Goal: Task Accomplishment & Management: Manage account settings

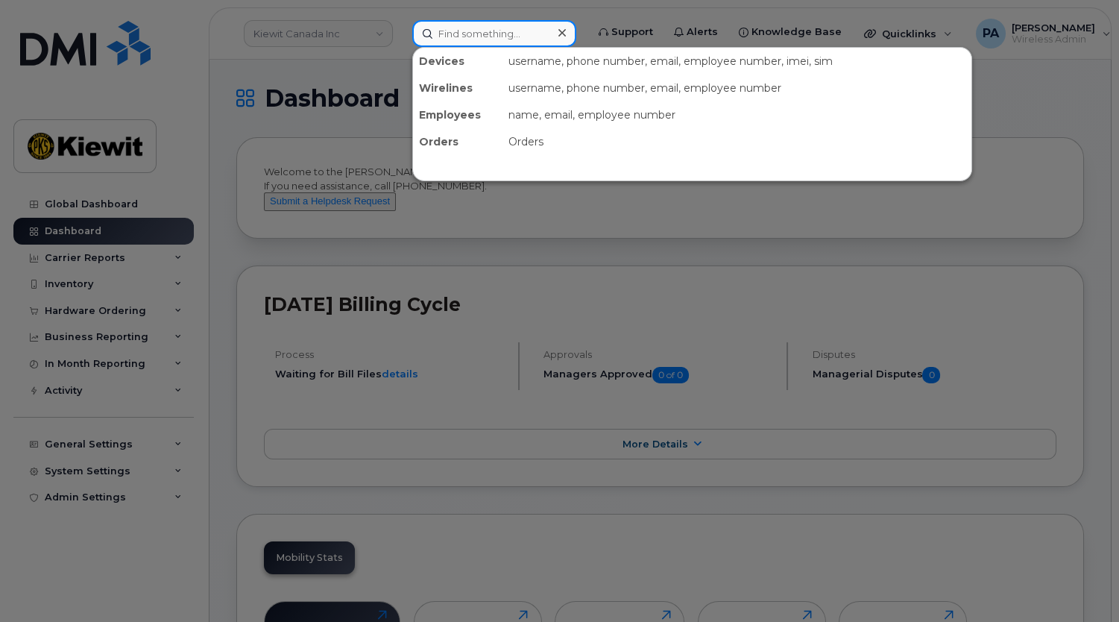
click at [483, 37] on input at bounding box center [494, 33] width 164 height 27
paste input "[PERSON_NAME]"
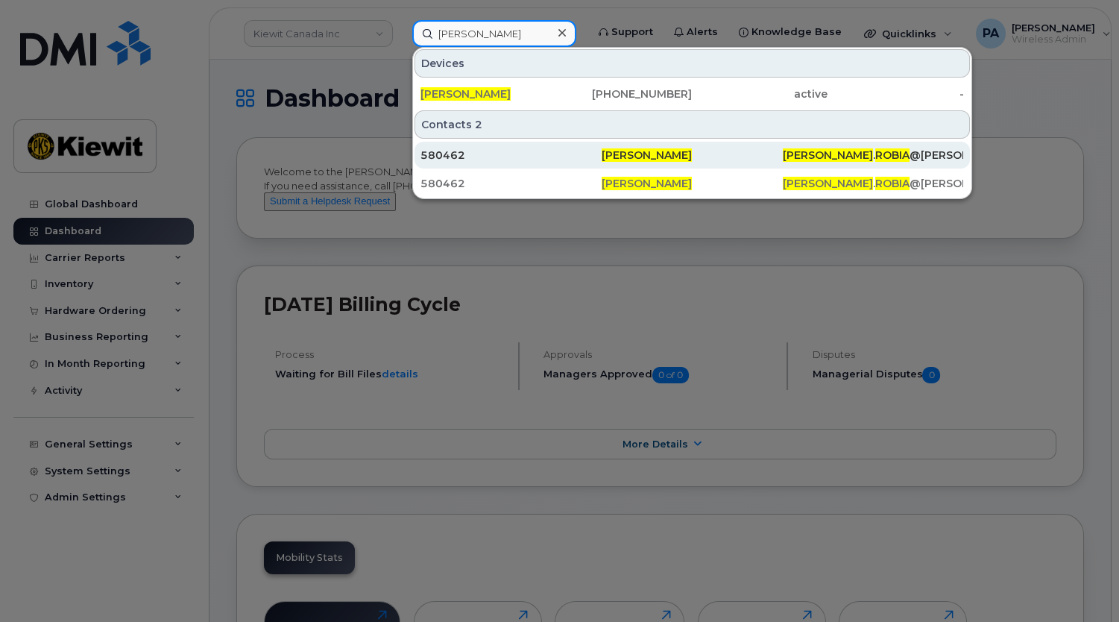
type input "[PERSON_NAME]"
click at [447, 157] on div "580462" at bounding box center [510, 155] width 181 height 15
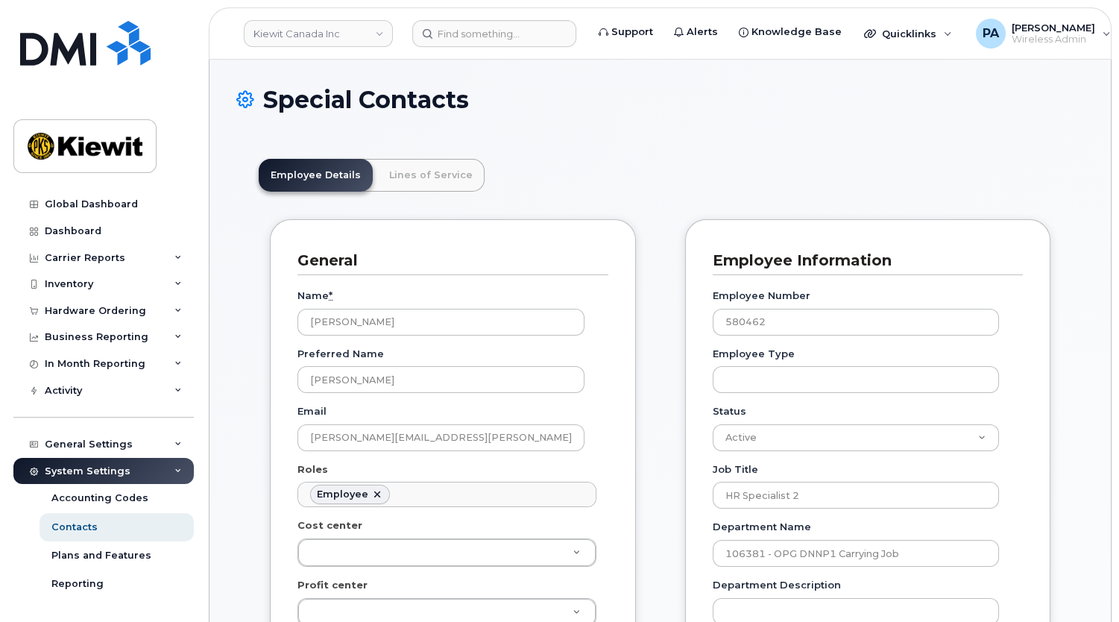
scroll to position [47, 0]
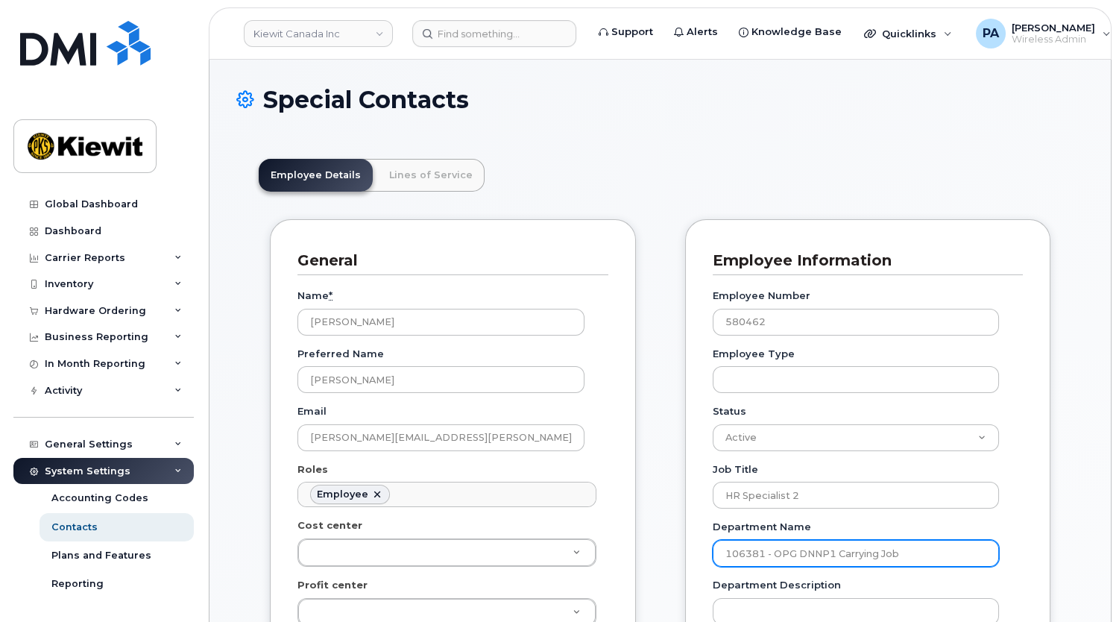
click at [746, 555] on input "106381 - OPG DNNP1 Carrying Job" at bounding box center [856, 553] width 286 height 27
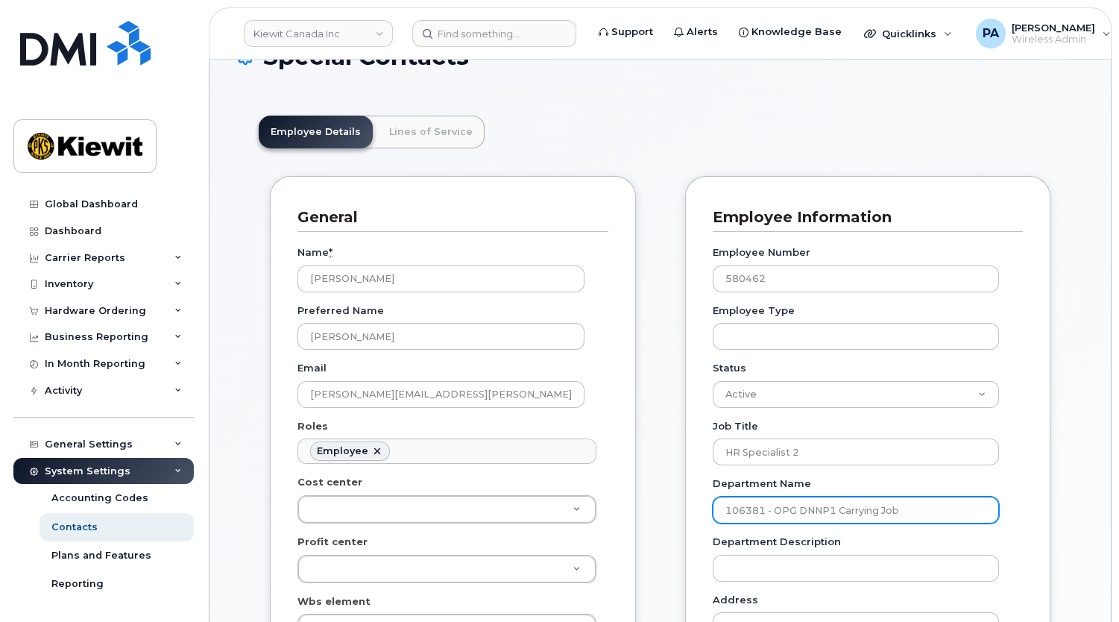
scroll to position [0, 0]
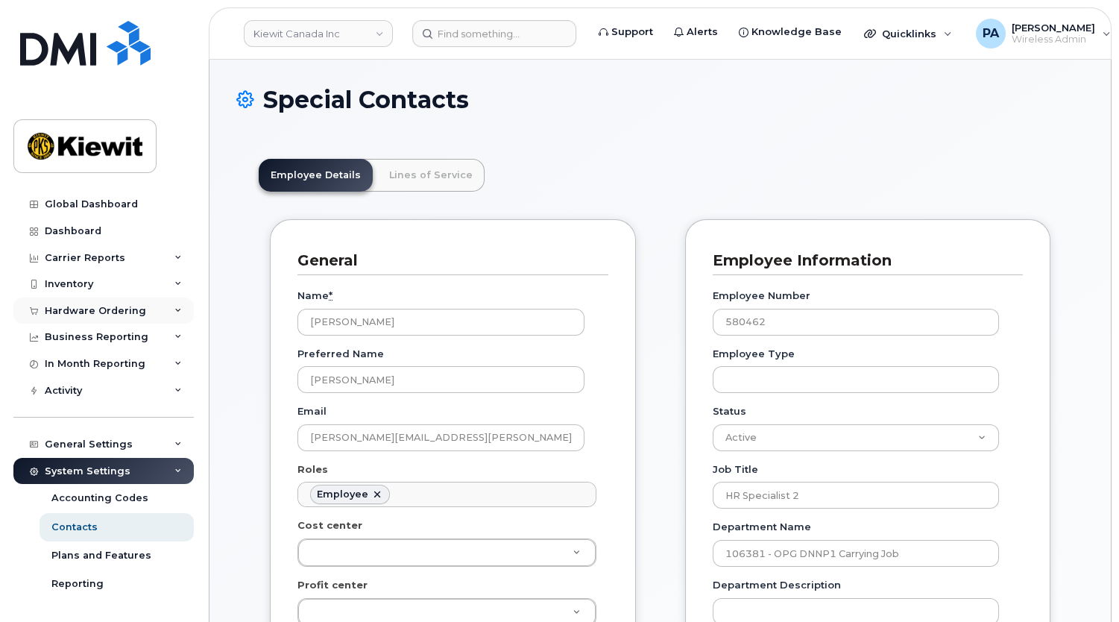
click at [89, 308] on div "Hardware Ordering" at bounding box center [95, 311] width 101 height 12
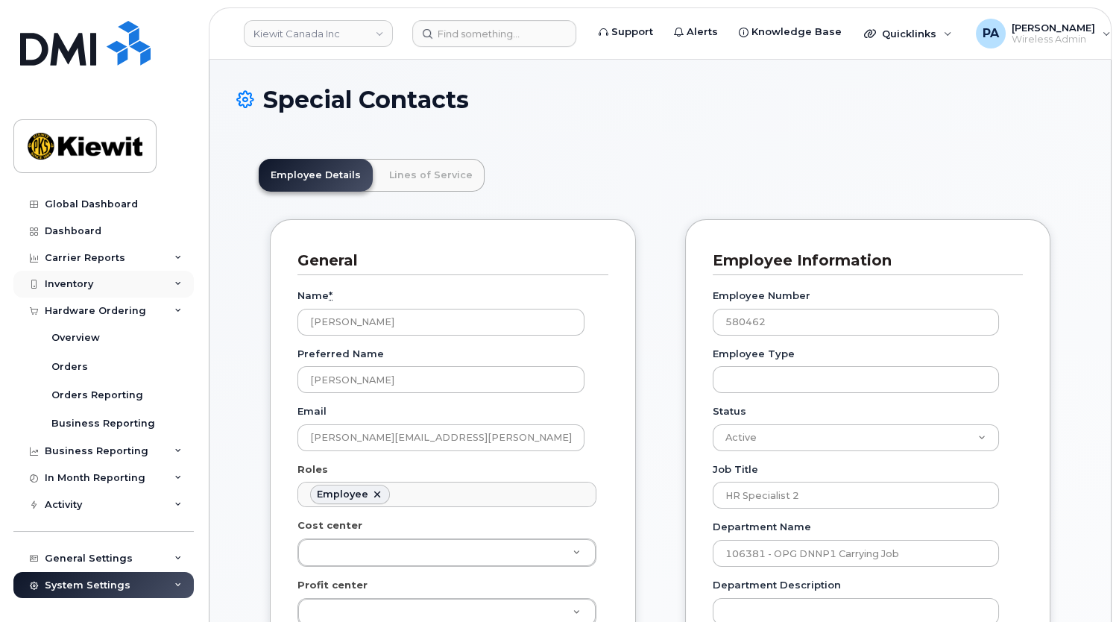
click at [75, 283] on div "Inventory" at bounding box center [69, 284] width 48 height 12
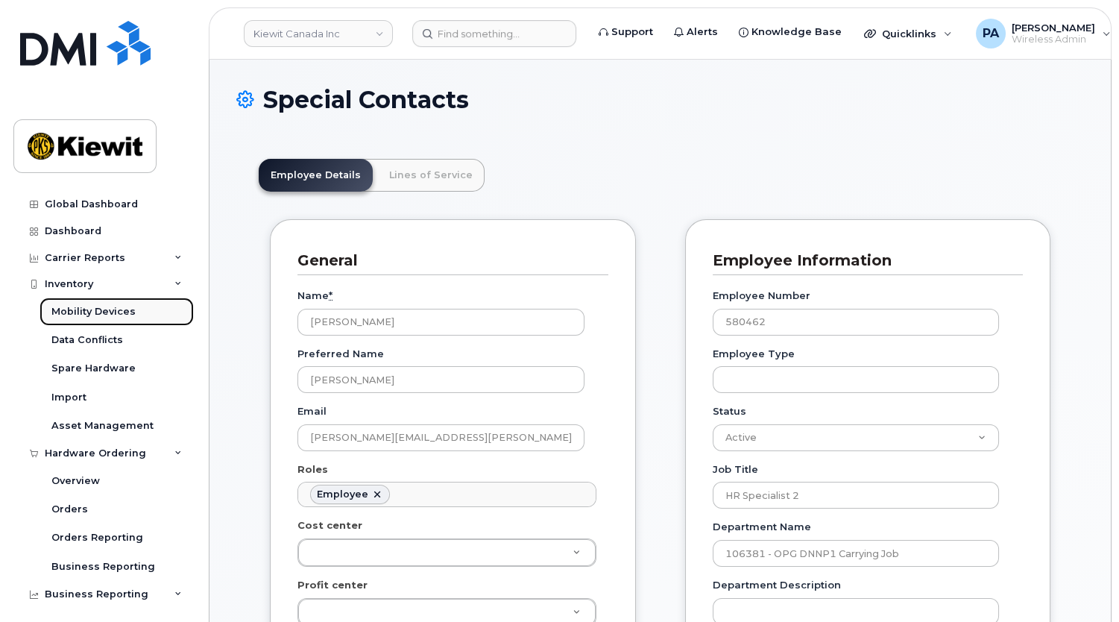
click at [78, 312] on div "Mobility Devices" at bounding box center [93, 311] width 84 height 13
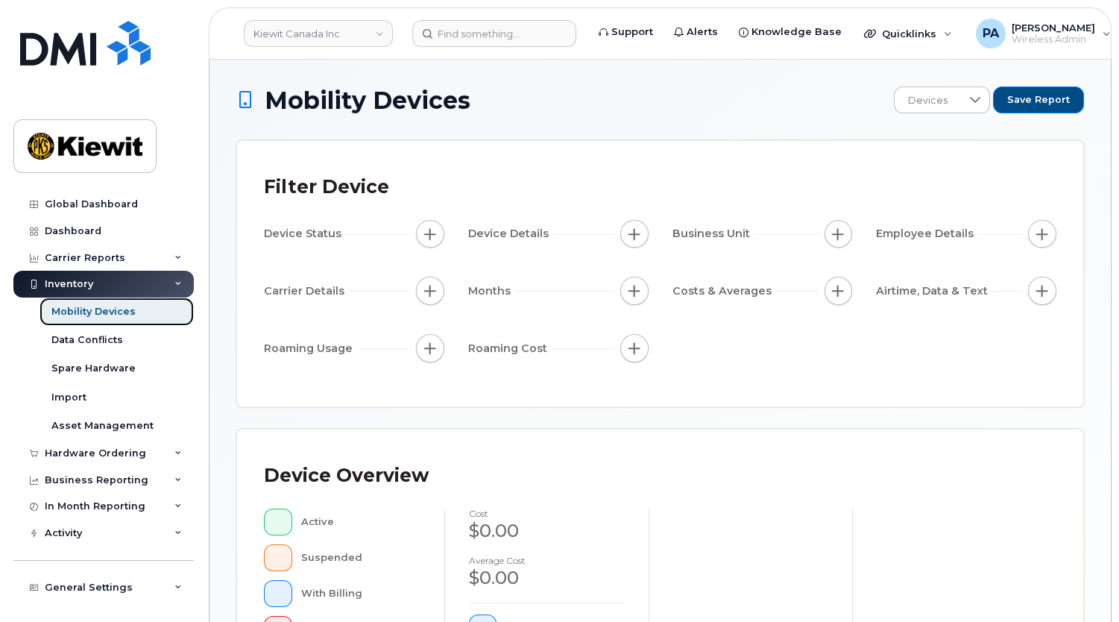
scroll to position [406, 0]
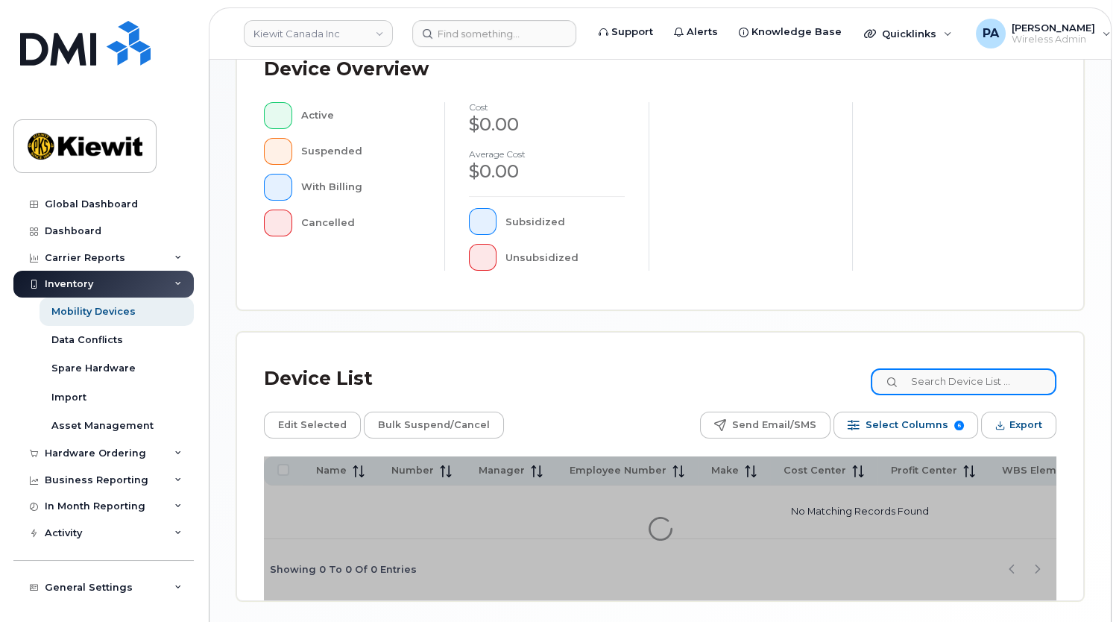
click at [958, 375] on input at bounding box center [964, 381] width 186 height 27
paste input "106381"
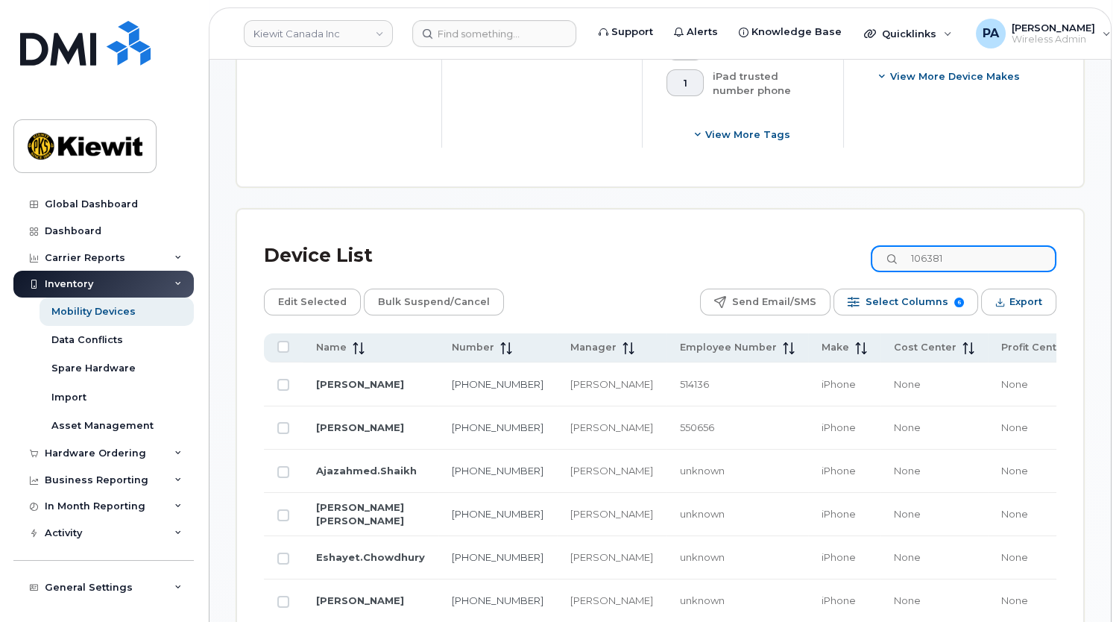
scroll to position [813, 0]
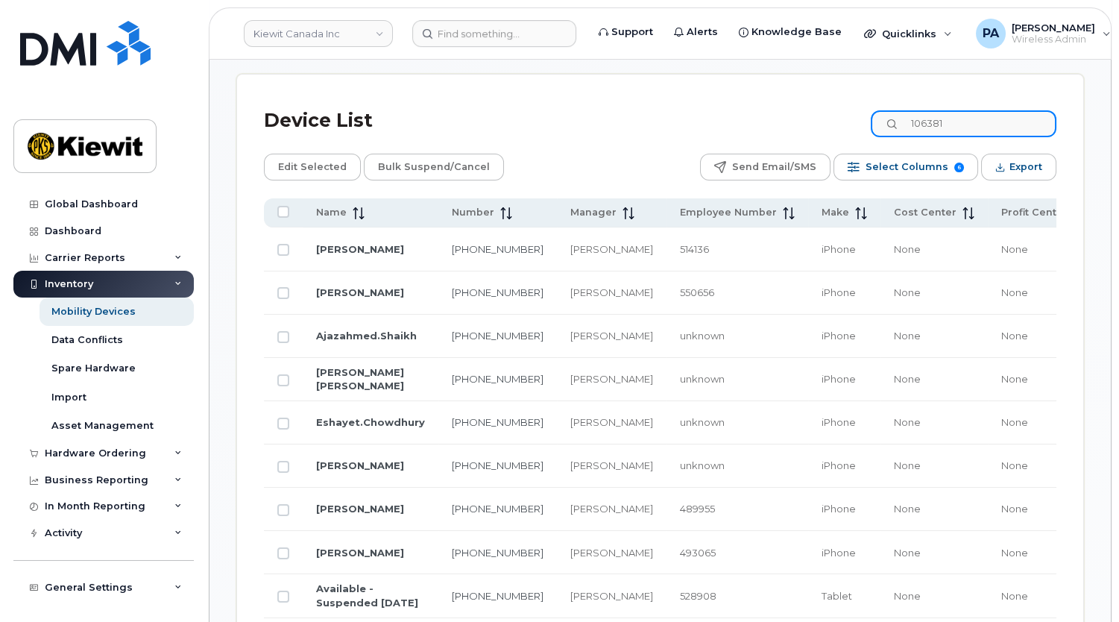
type input "106381"
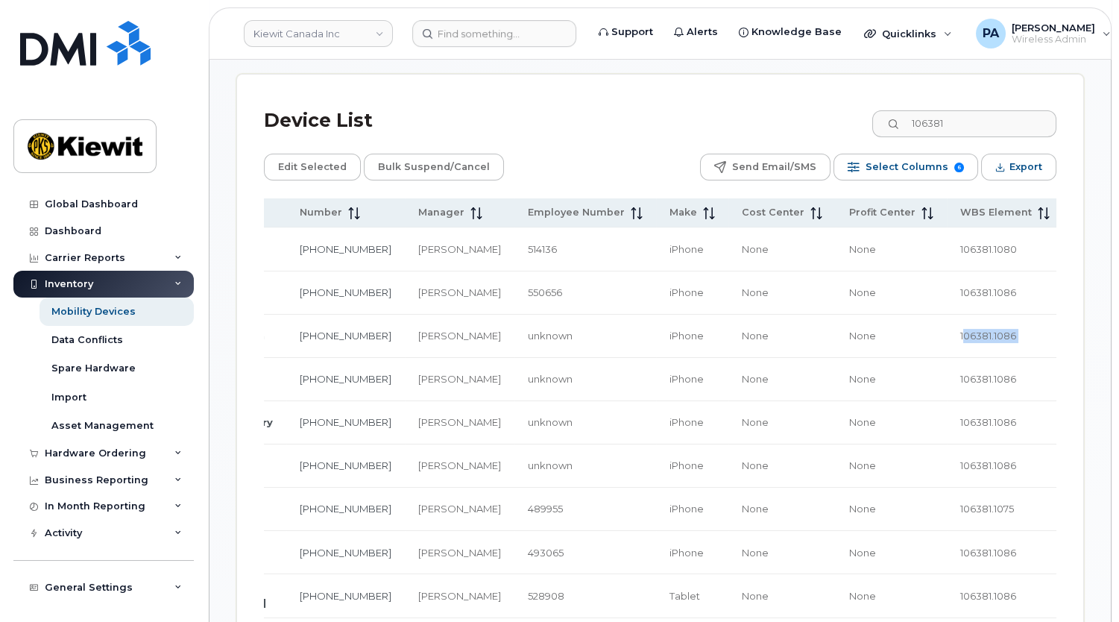
scroll to position [0, 418]
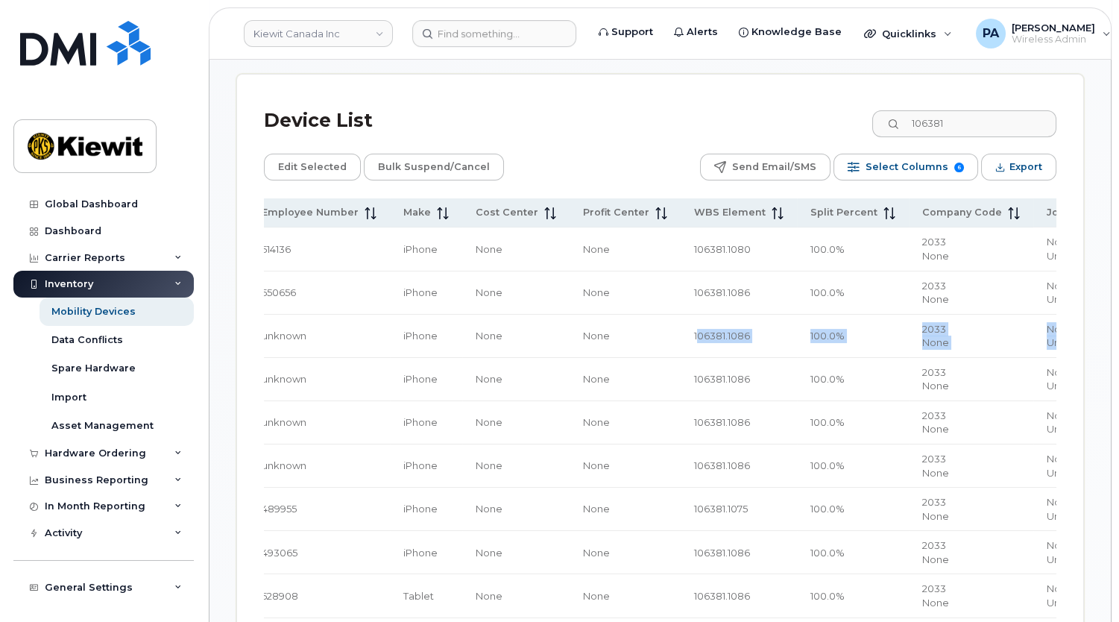
drag, startPoint x: 1041, startPoint y: 323, endPoint x: 963, endPoint y: 344, distance: 80.5
click at [681, 315] on td "106381.1086" at bounding box center [739, 336] width 116 height 43
click at [681, 318] on td "106381.1086" at bounding box center [739, 336] width 116 height 43
click at [694, 329] on span "106381.1086" at bounding box center [722, 335] width 56 height 12
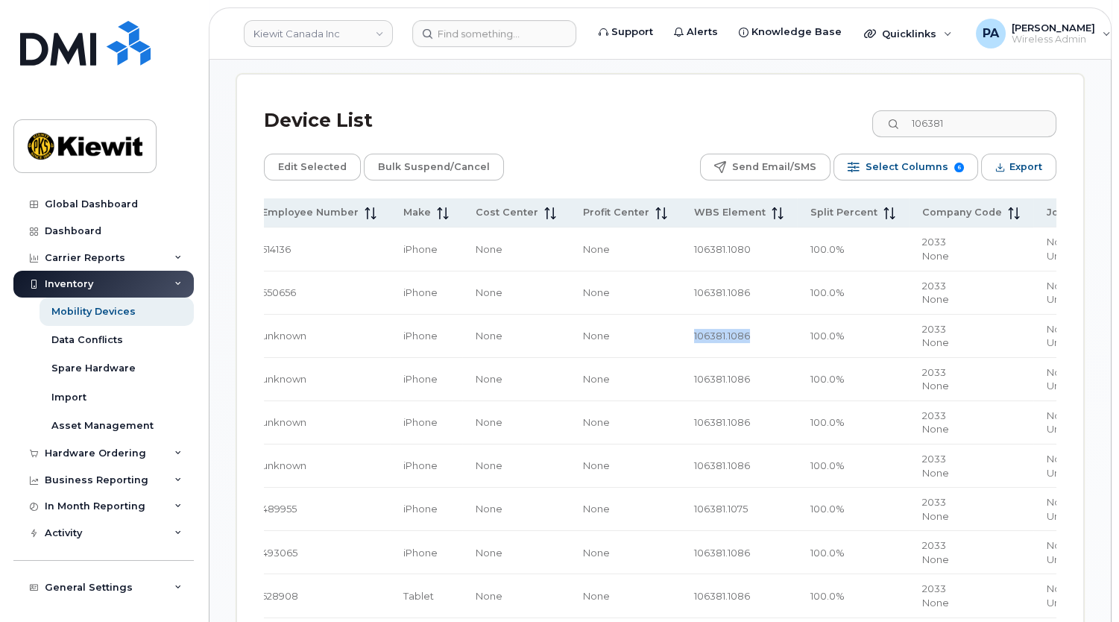
drag, startPoint x: 672, startPoint y: 318, endPoint x: 608, endPoint y: 321, distance: 64.9
click at [681, 321] on td "106381.1086" at bounding box center [739, 336] width 116 height 43
copy span "106381.1086"
click at [85, 455] on div "Hardware Ordering" at bounding box center [95, 453] width 101 height 12
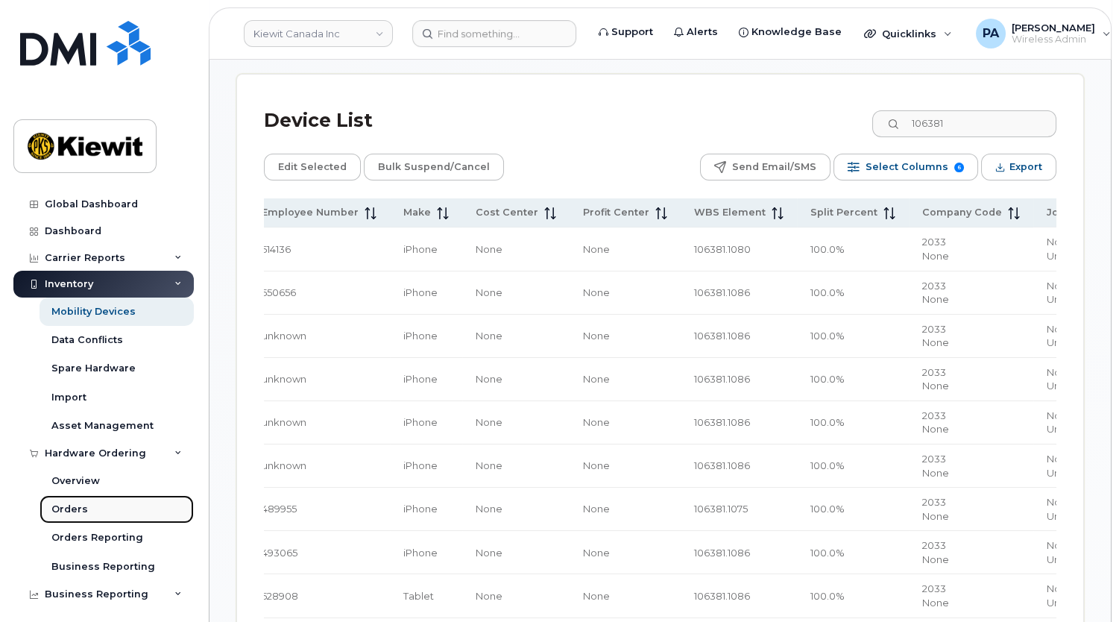
click at [81, 505] on div "Orders" at bounding box center [69, 508] width 37 height 13
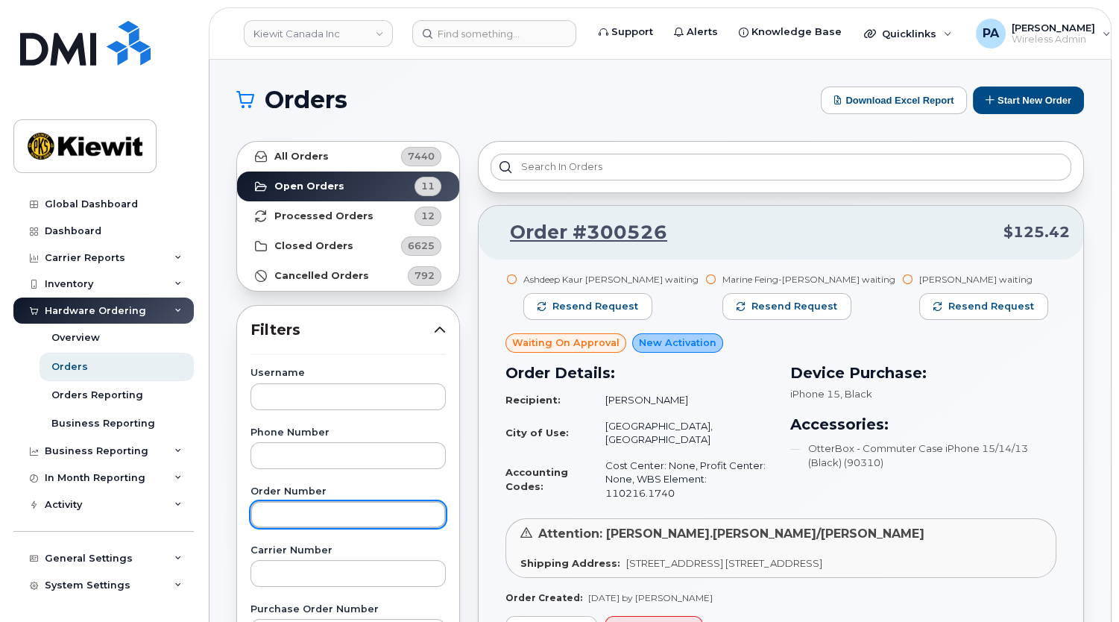
click at [339, 511] on input "text" at bounding box center [347, 514] width 195 height 27
type input "300481"
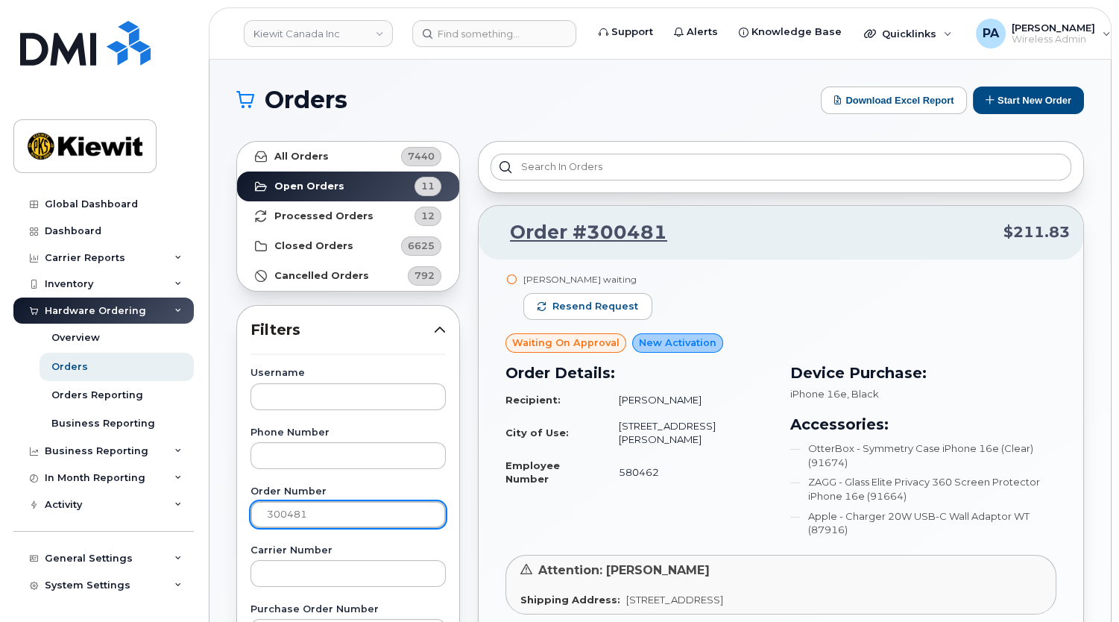
scroll to position [203, 0]
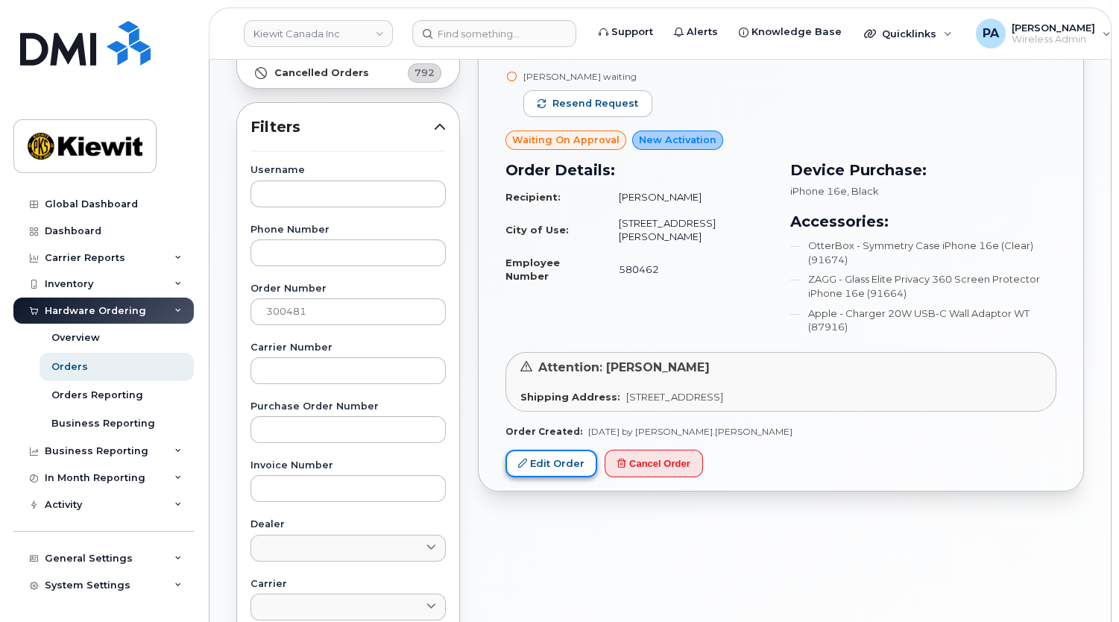
click at [579, 467] on link "Edit Order" at bounding box center [551, 463] width 92 height 28
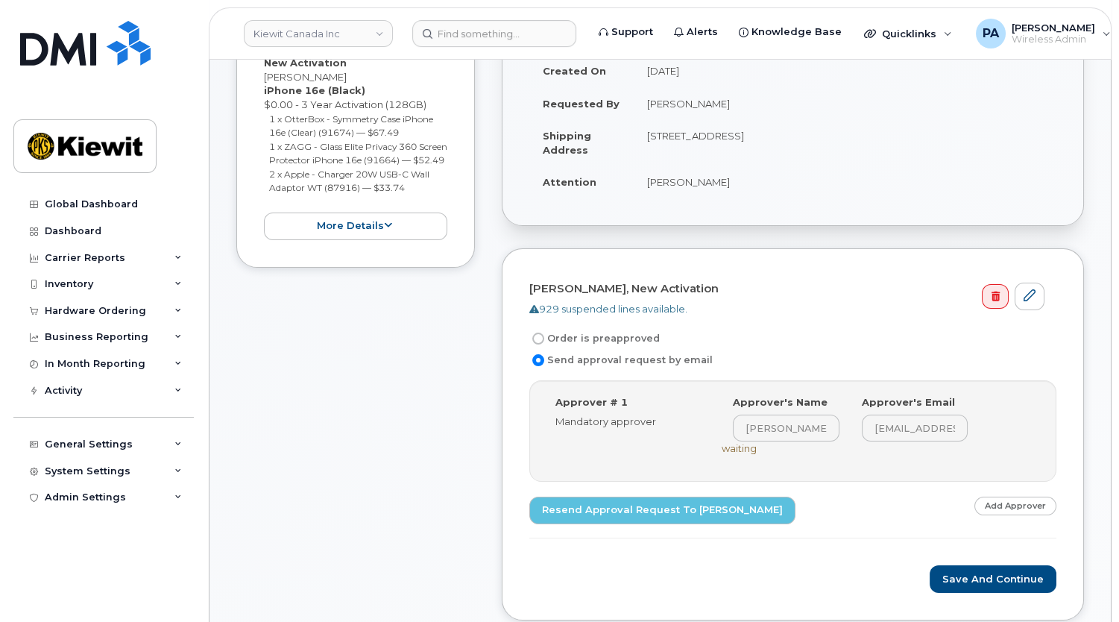
scroll to position [338, 0]
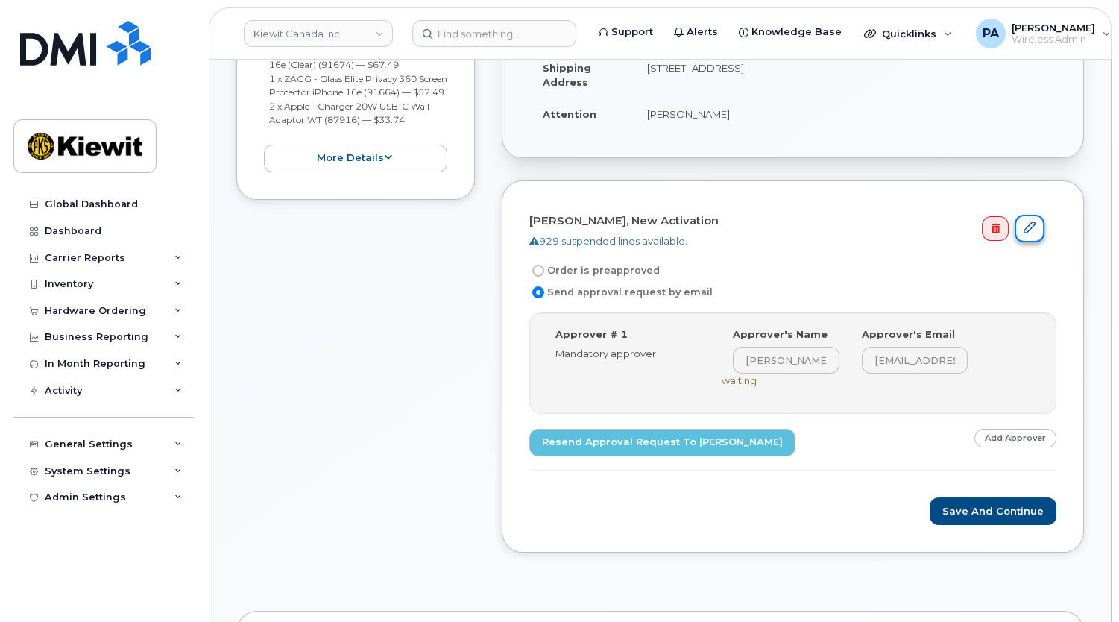
click at [1025, 229] on icon at bounding box center [1029, 227] width 12 height 12
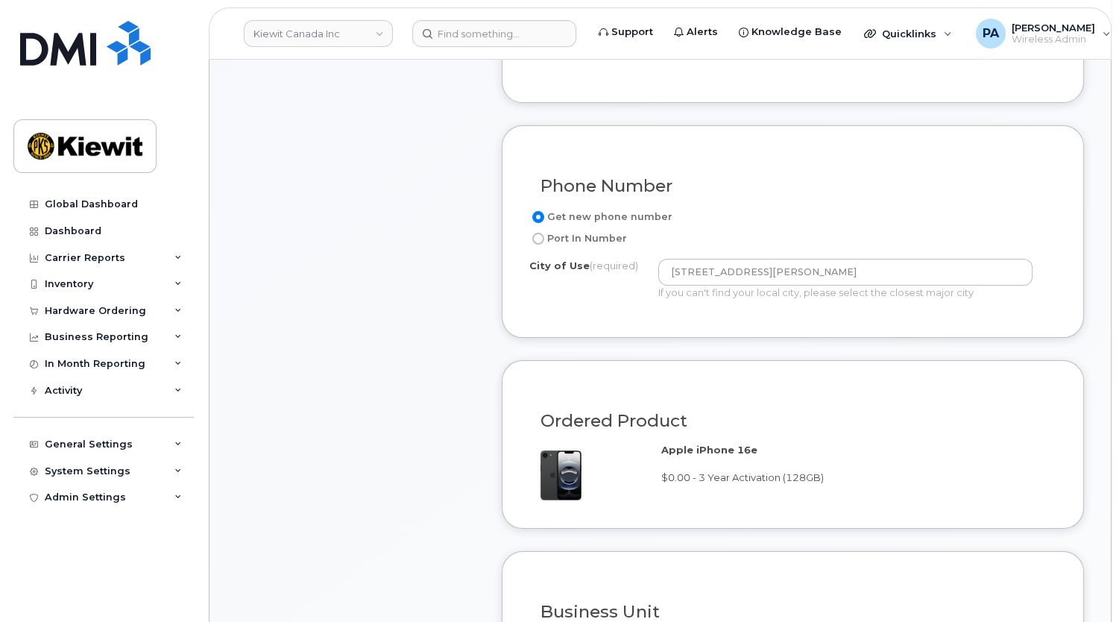
scroll to position [880, 0]
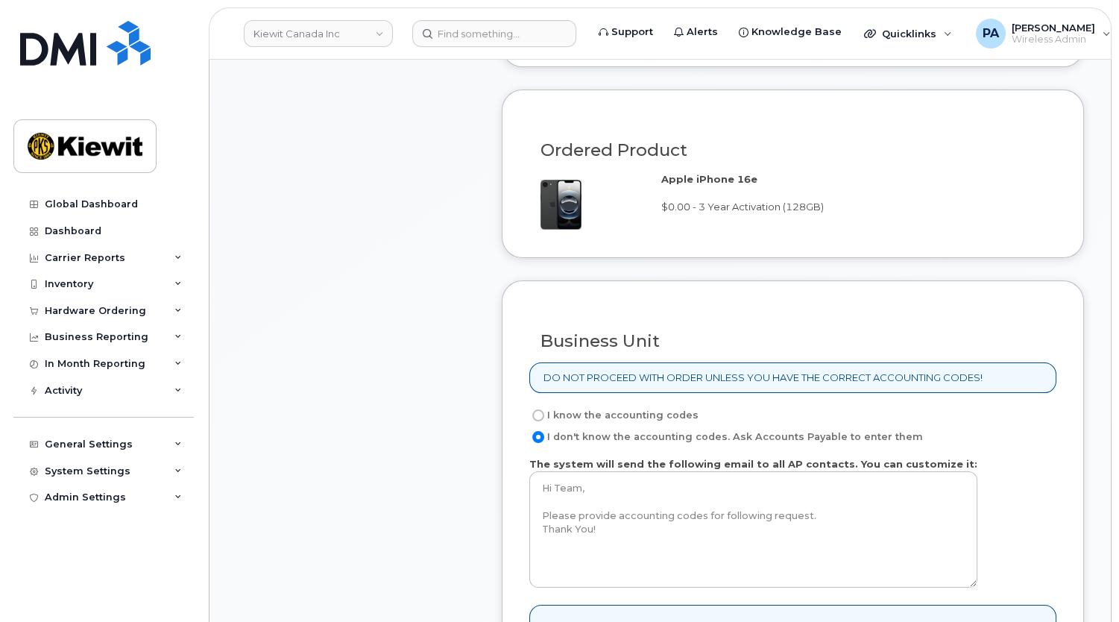
click at [610, 414] on label "I know the accounting codes" at bounding box center [613, 415] width 169 height 18
click at [544, 414] on input "I know the accounting codes" at bounding box center [538, 415] width 12 height 12
radio input "true"
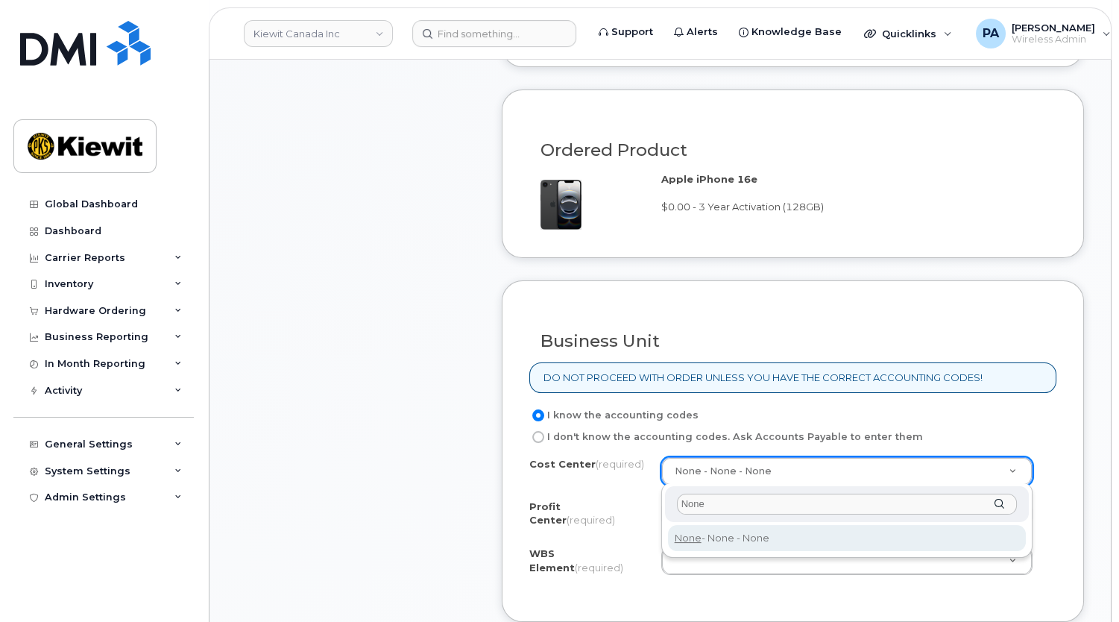
type input "None"
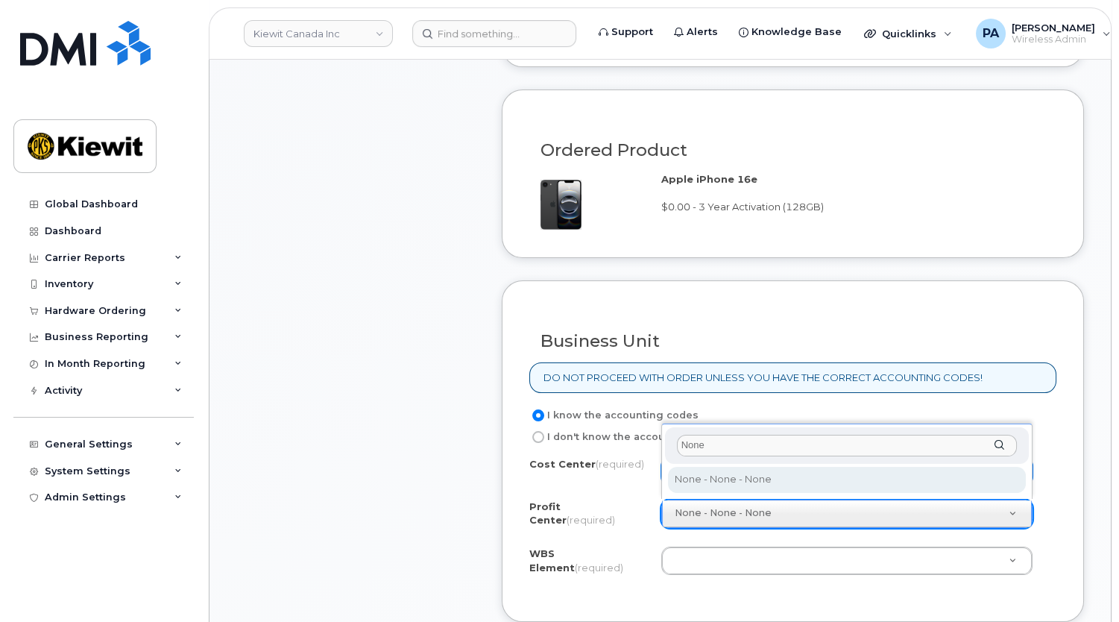
type input "None"
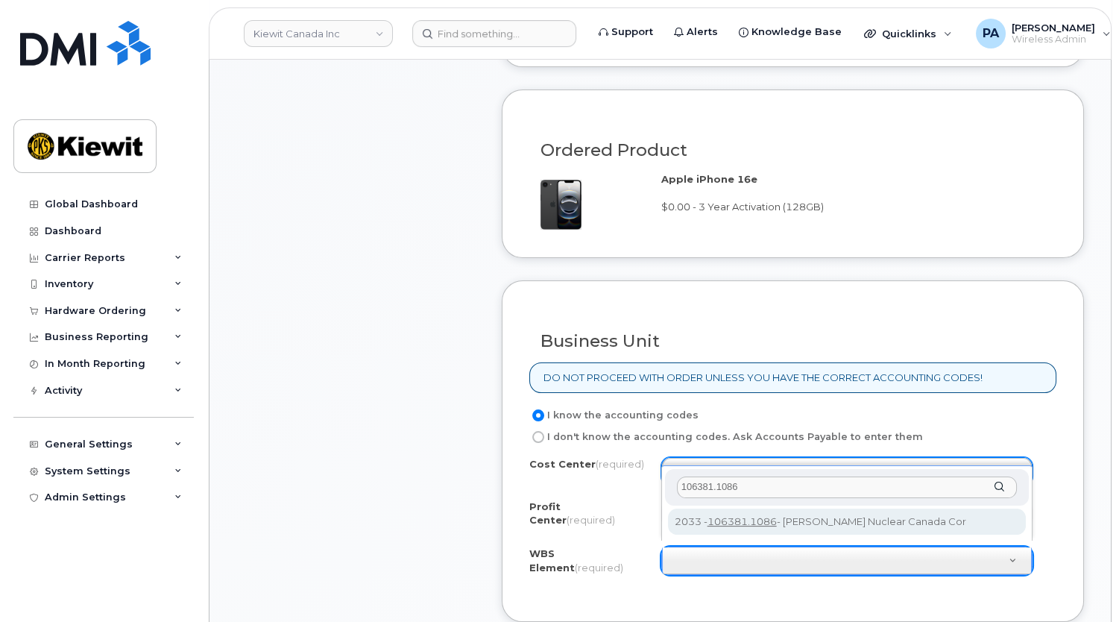
type input "106381.1086"
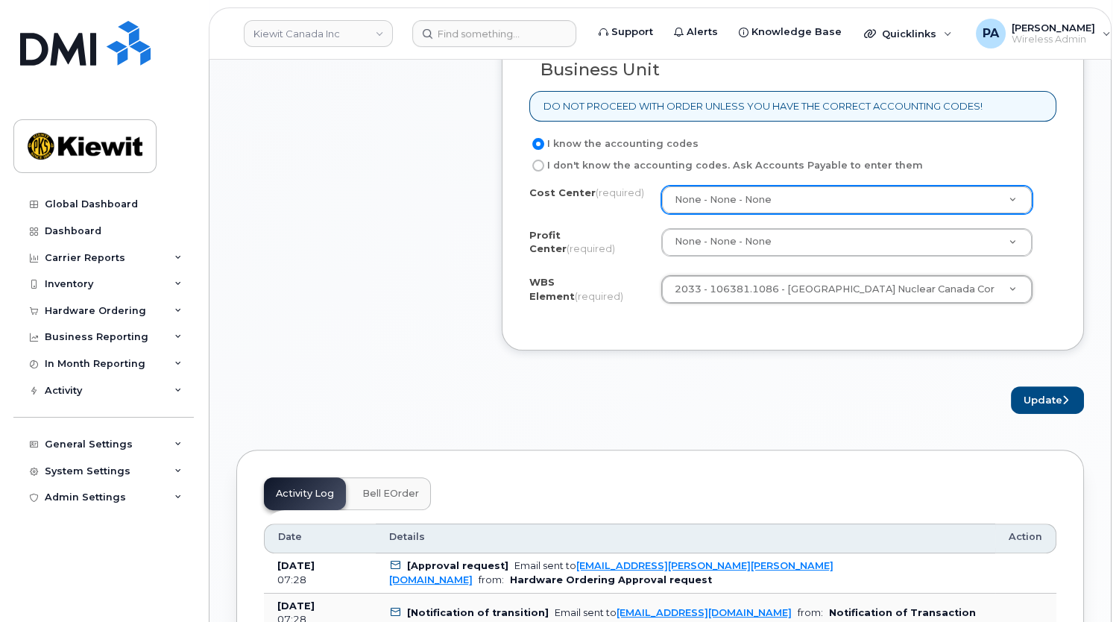
scroll to position [1220, 0]
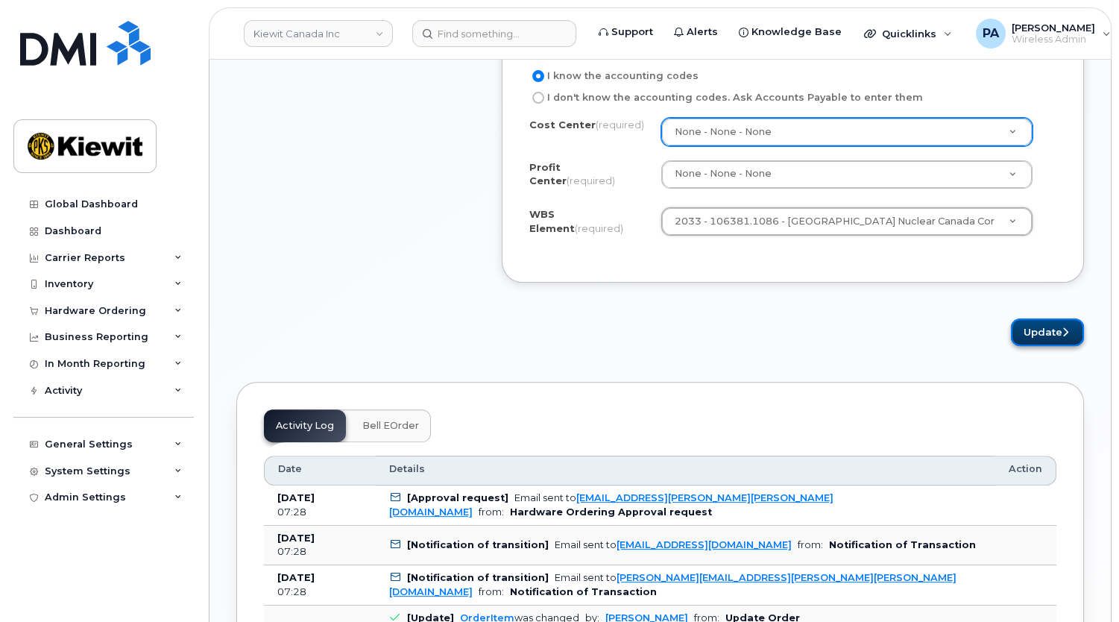
click at [1044, 318] on button "Update" at bounding box center [1047, 332] width 73 height 28
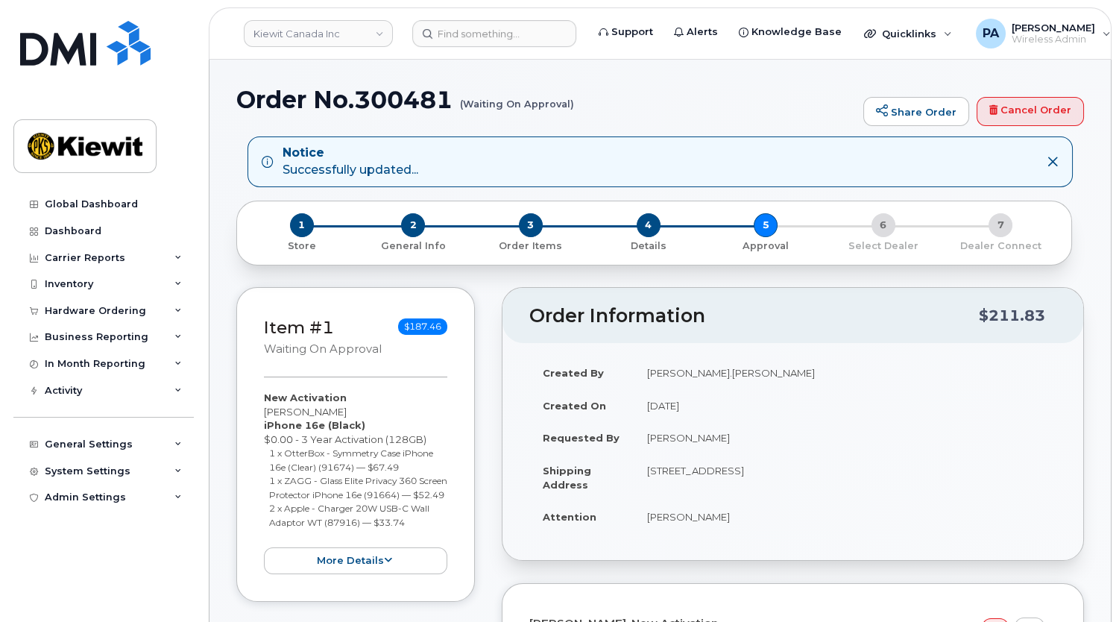
scroll to position [338, 0]
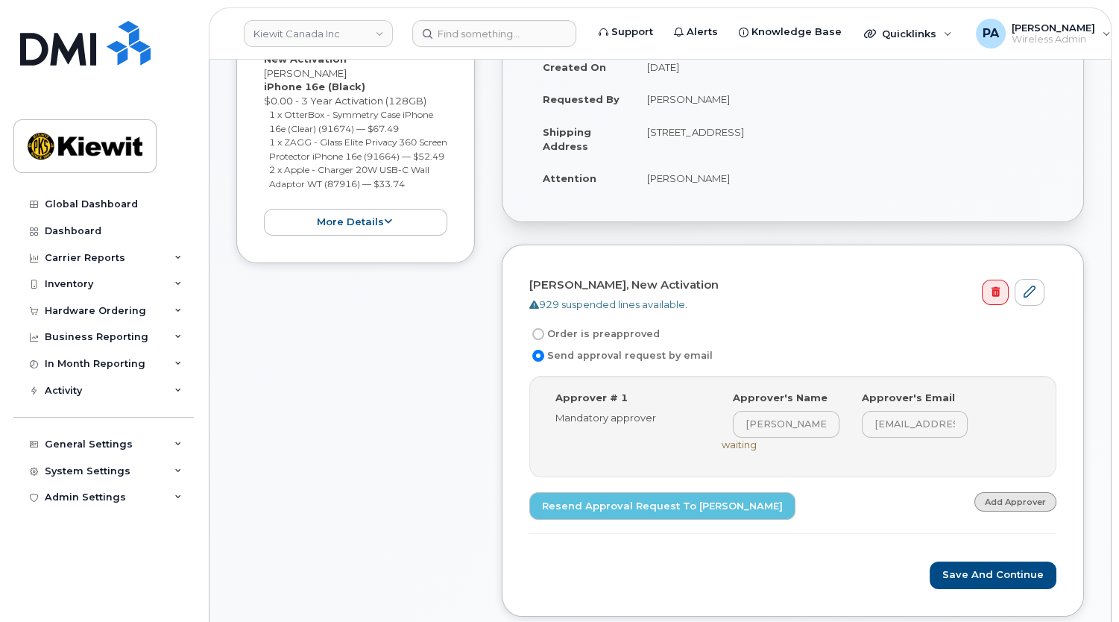
click at [1014, 502] on link "Add Approver" at bounding box center [1015, 501] width 82 height 19
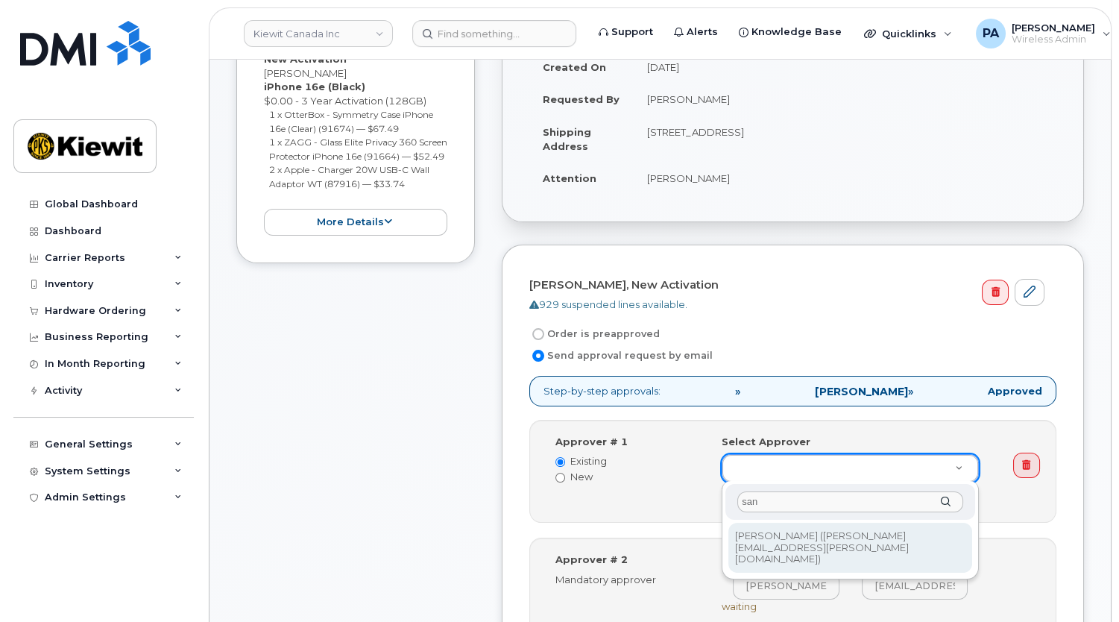
type input "san"
type input "2672517"
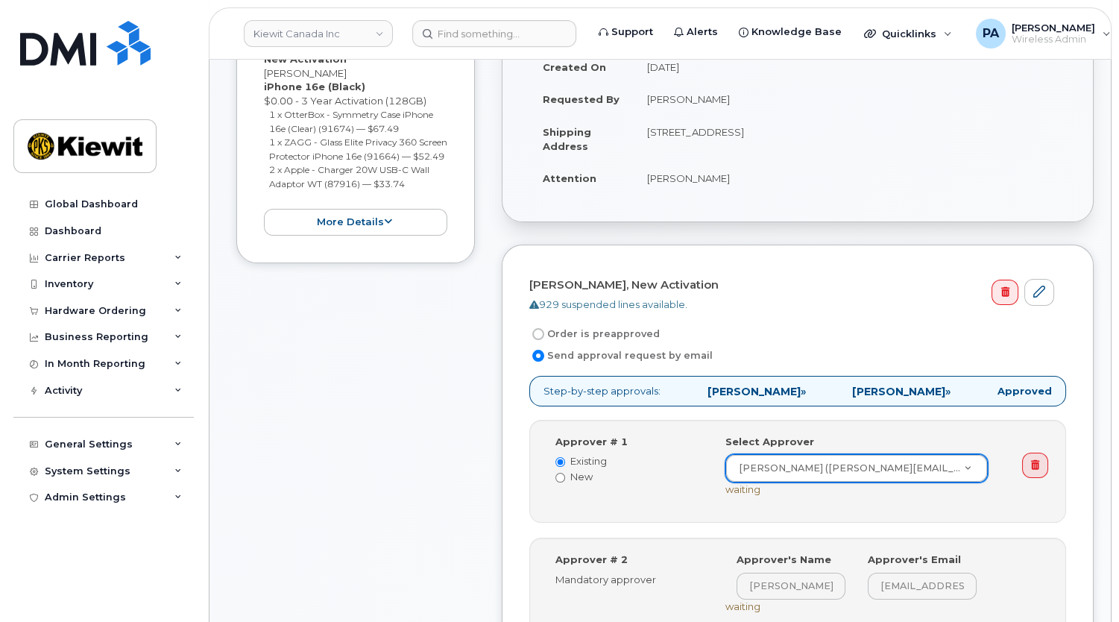
scroll to position [610, 0]
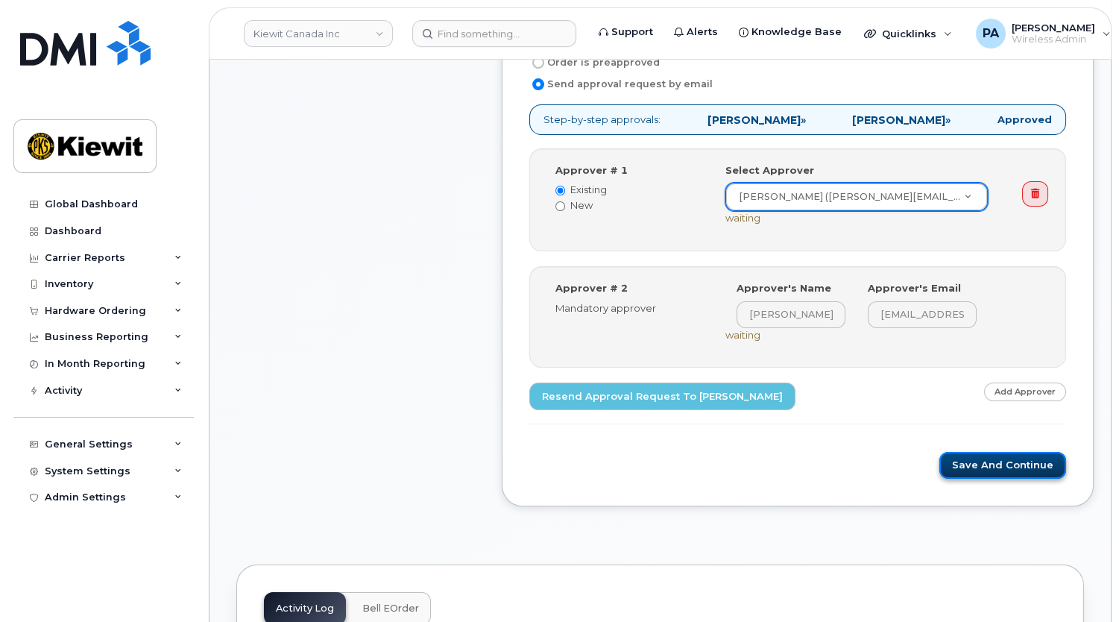
click at [980, 452] on button "Save and Continue" at bounding box center [1002, 466] width 127 height 28
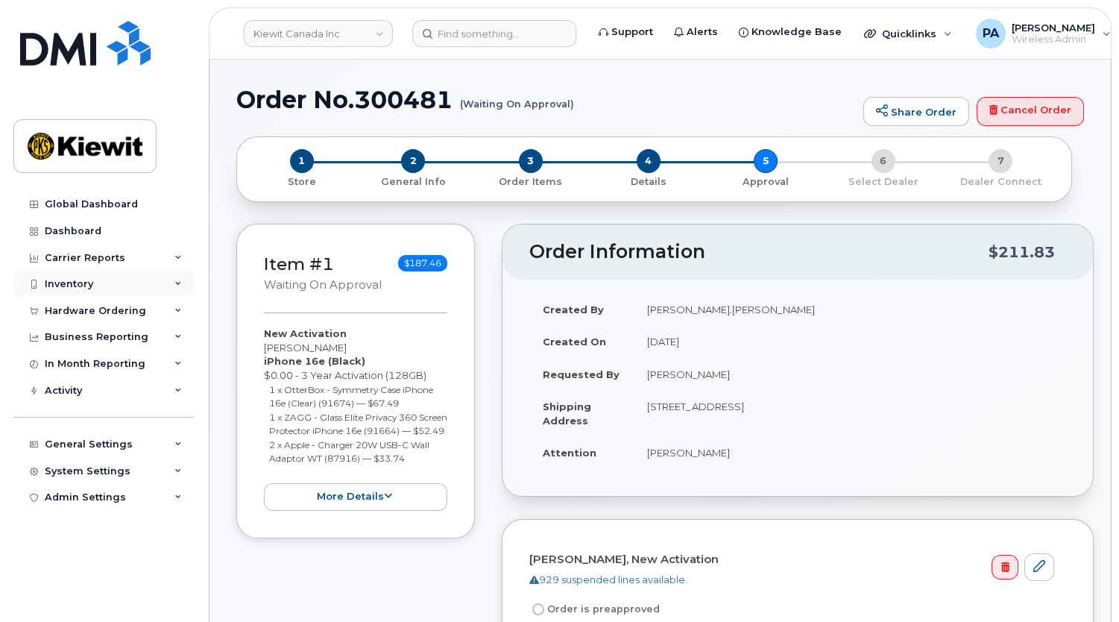
click at [118, 284] on div "Inventory" at bounding box center [103, 284] width 180 height 27
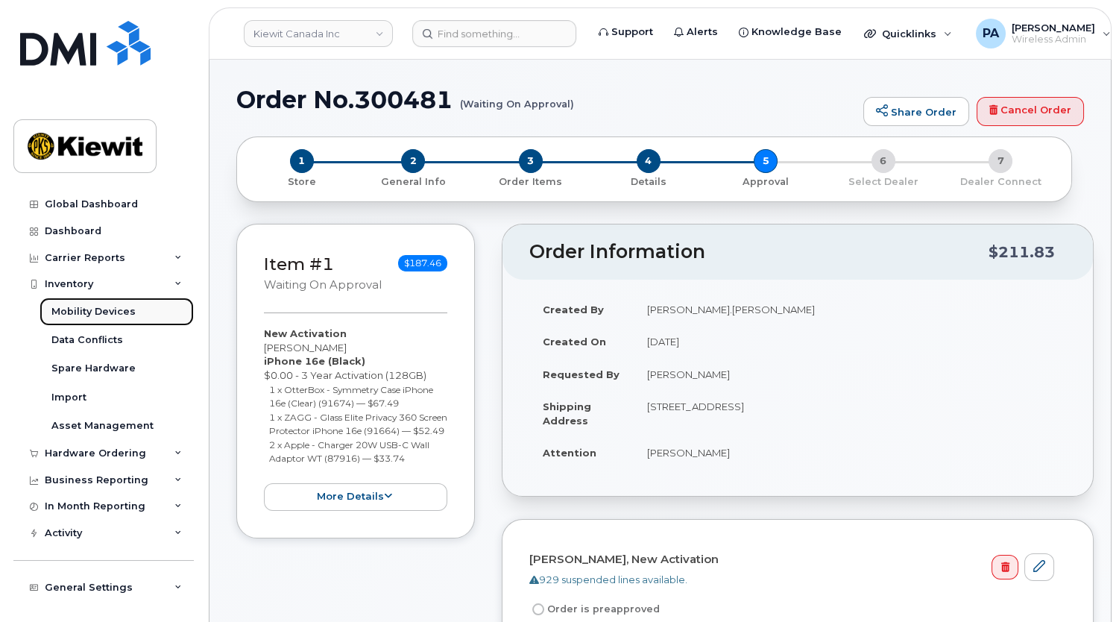
click at [97, 313] on div "Mobility Devices" at bounding box center [93, 311] width 84 height 13
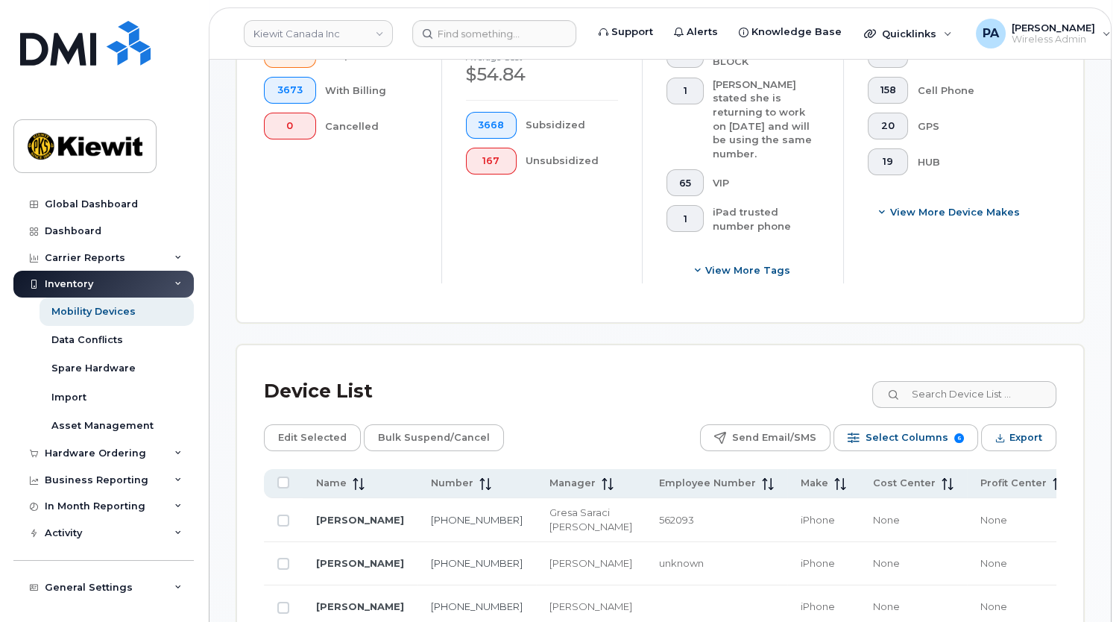
scroll to position [813, 0]
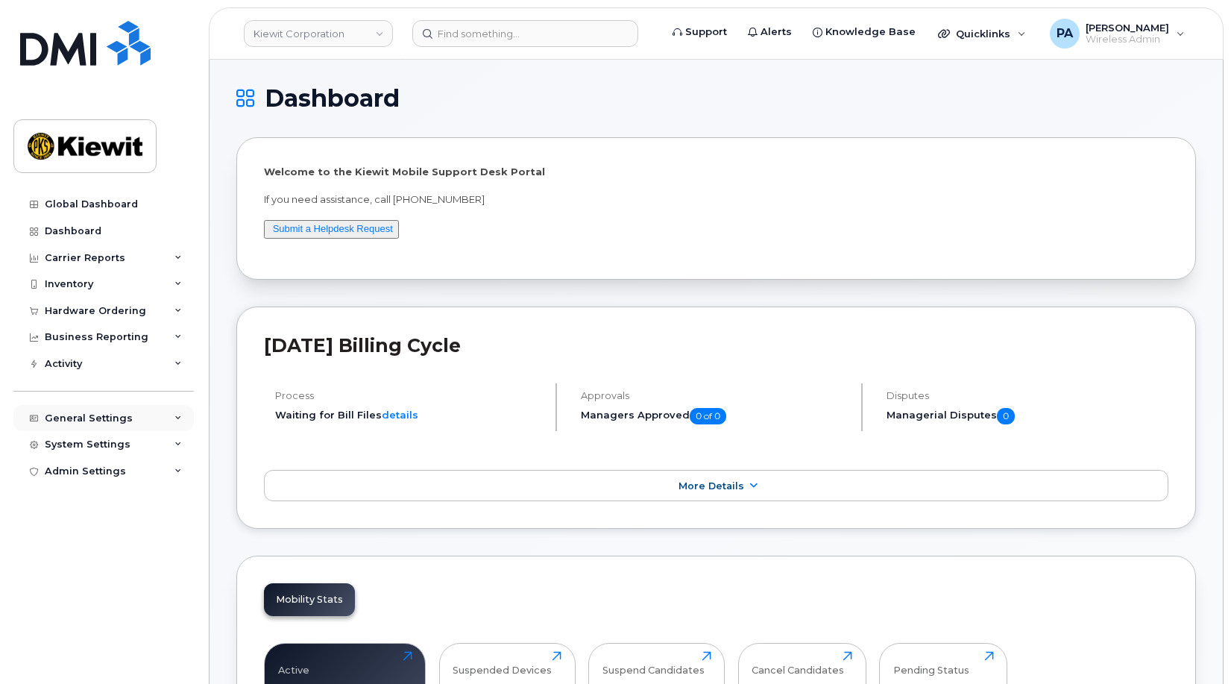
click at [118, 425] on div "General Settings" at bounding box center [103, 418] width 180 height 27
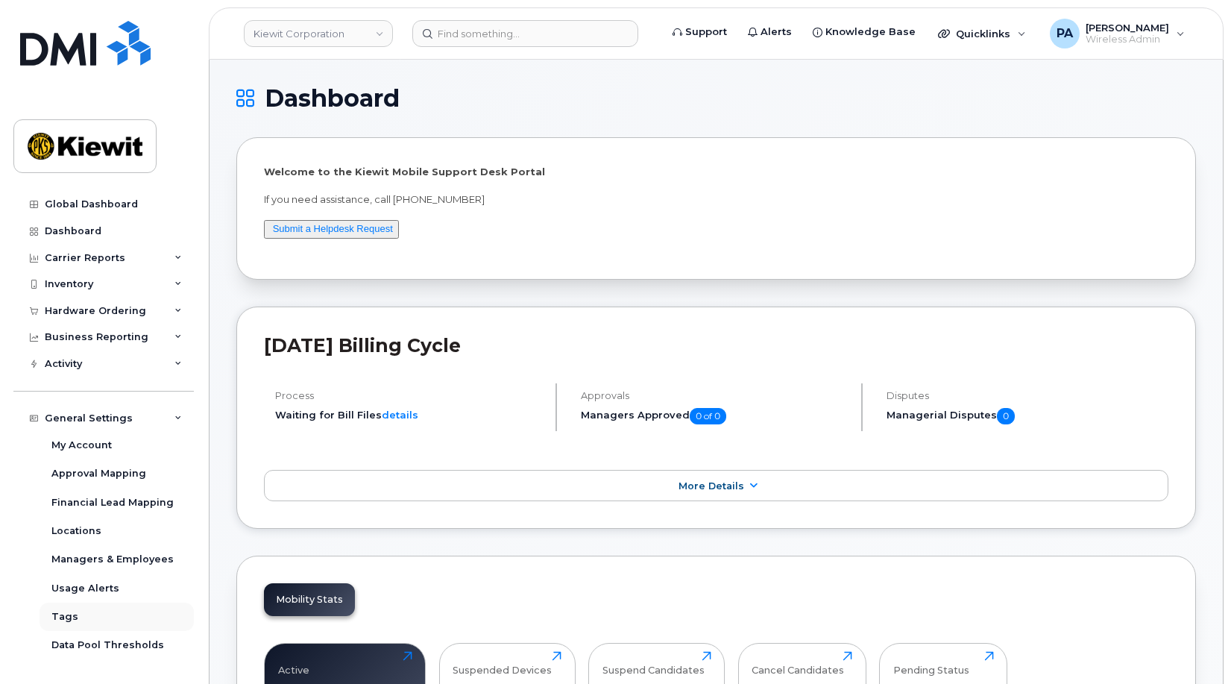
scroll to position [51, 0]
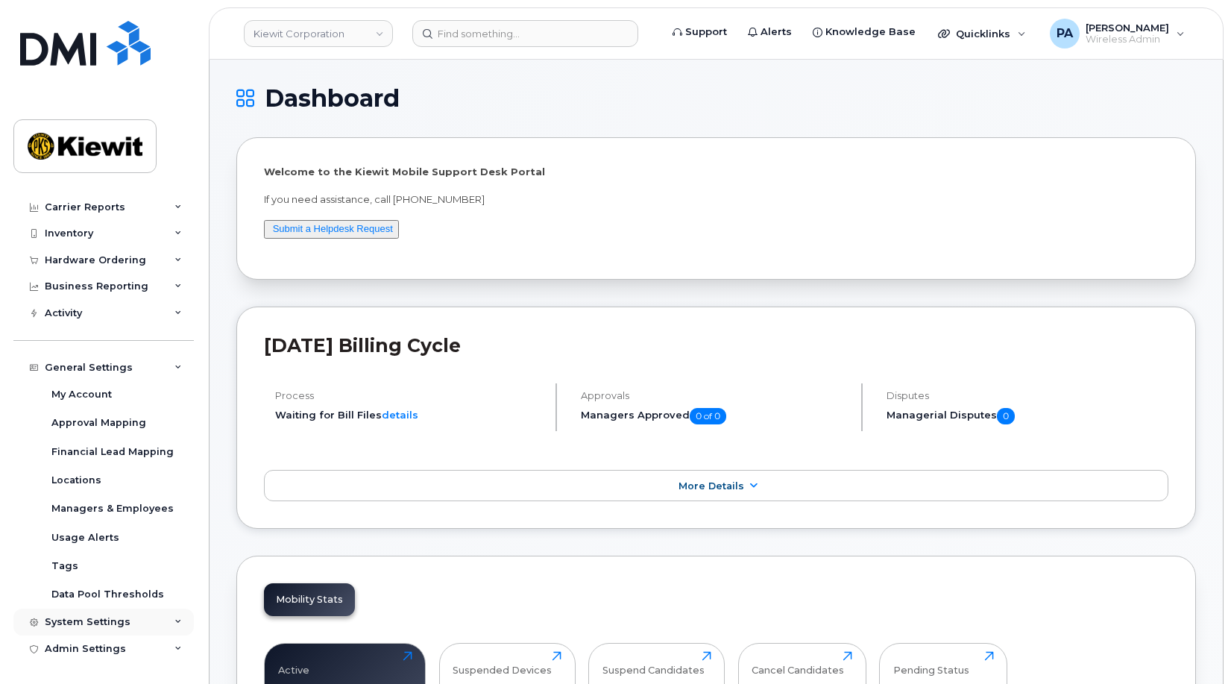
click at [89, 620] on div "System Settings" at bounding box center [88, 622] width 86 height 12
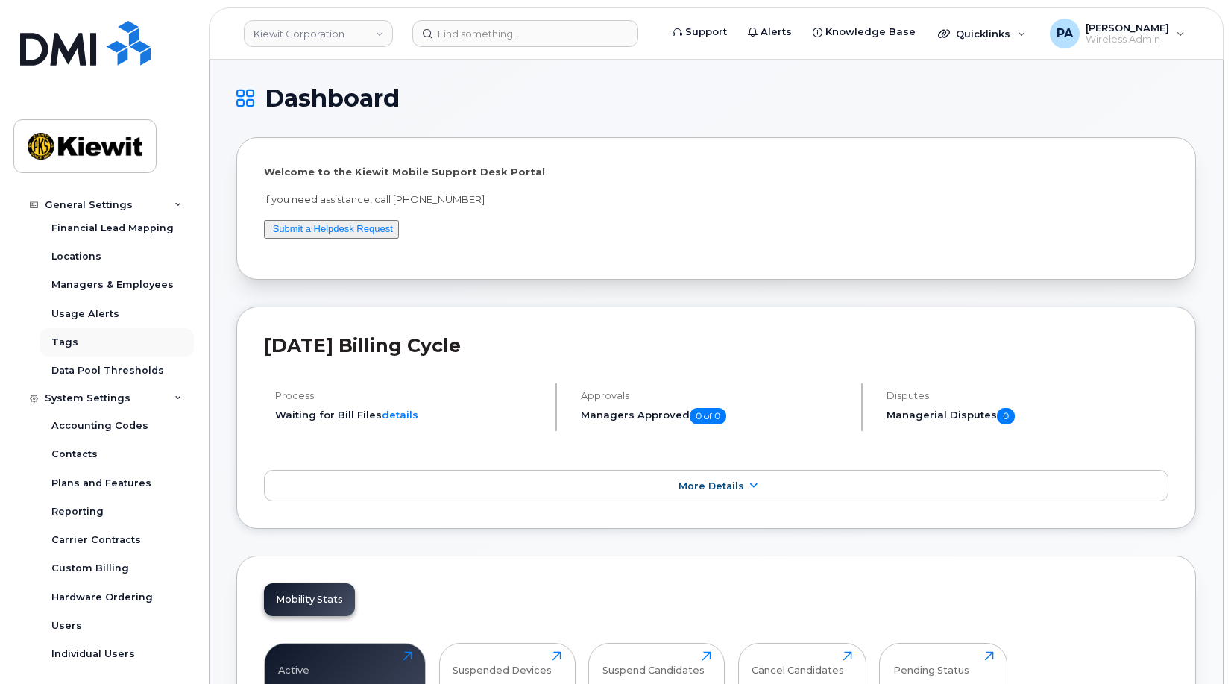
scroll to position [308, 0]
